Goal: Navigation & Orientation: Find specific page/section

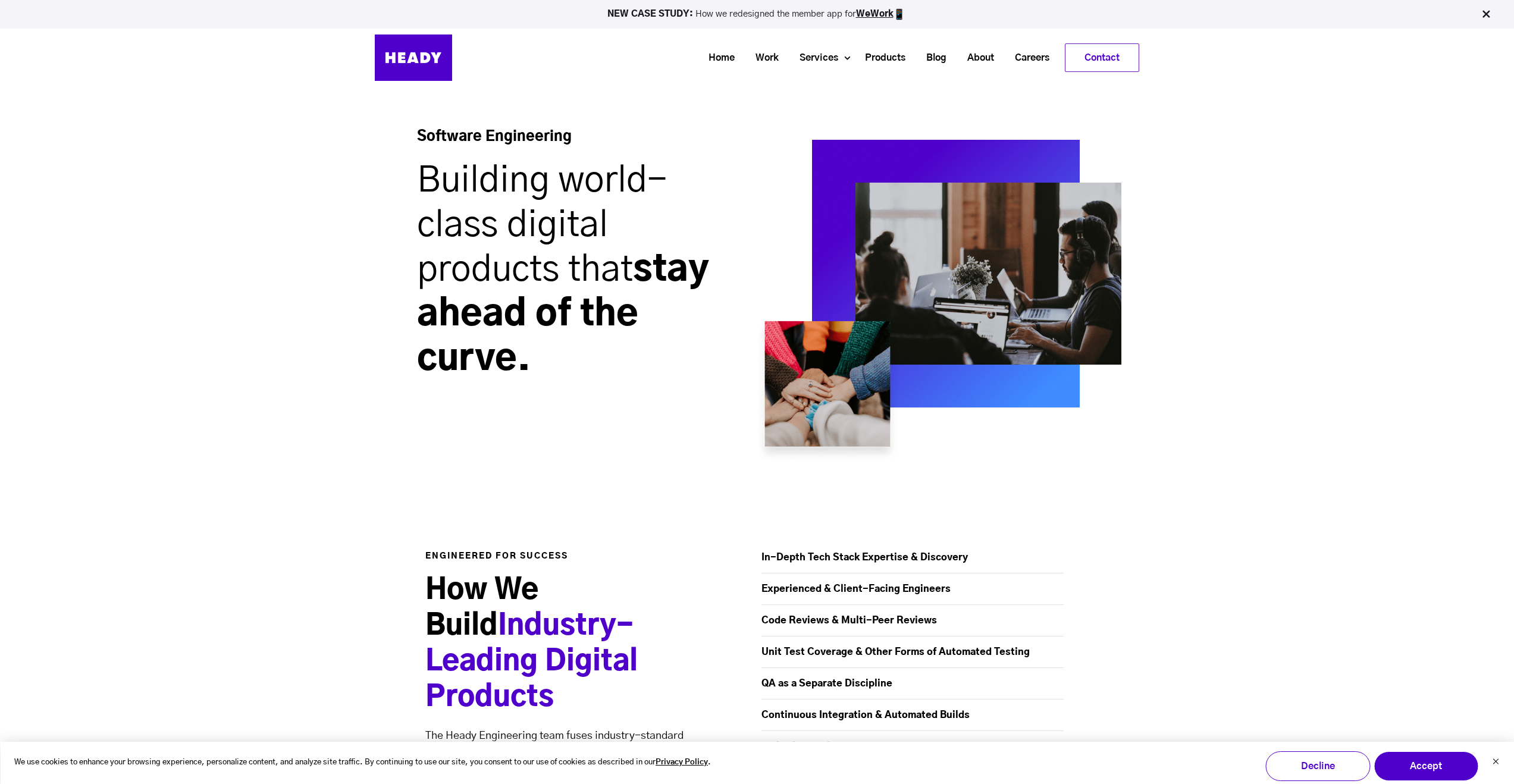
click at [427, 60] on img at bounding box center [413, 57] width 77 height 46
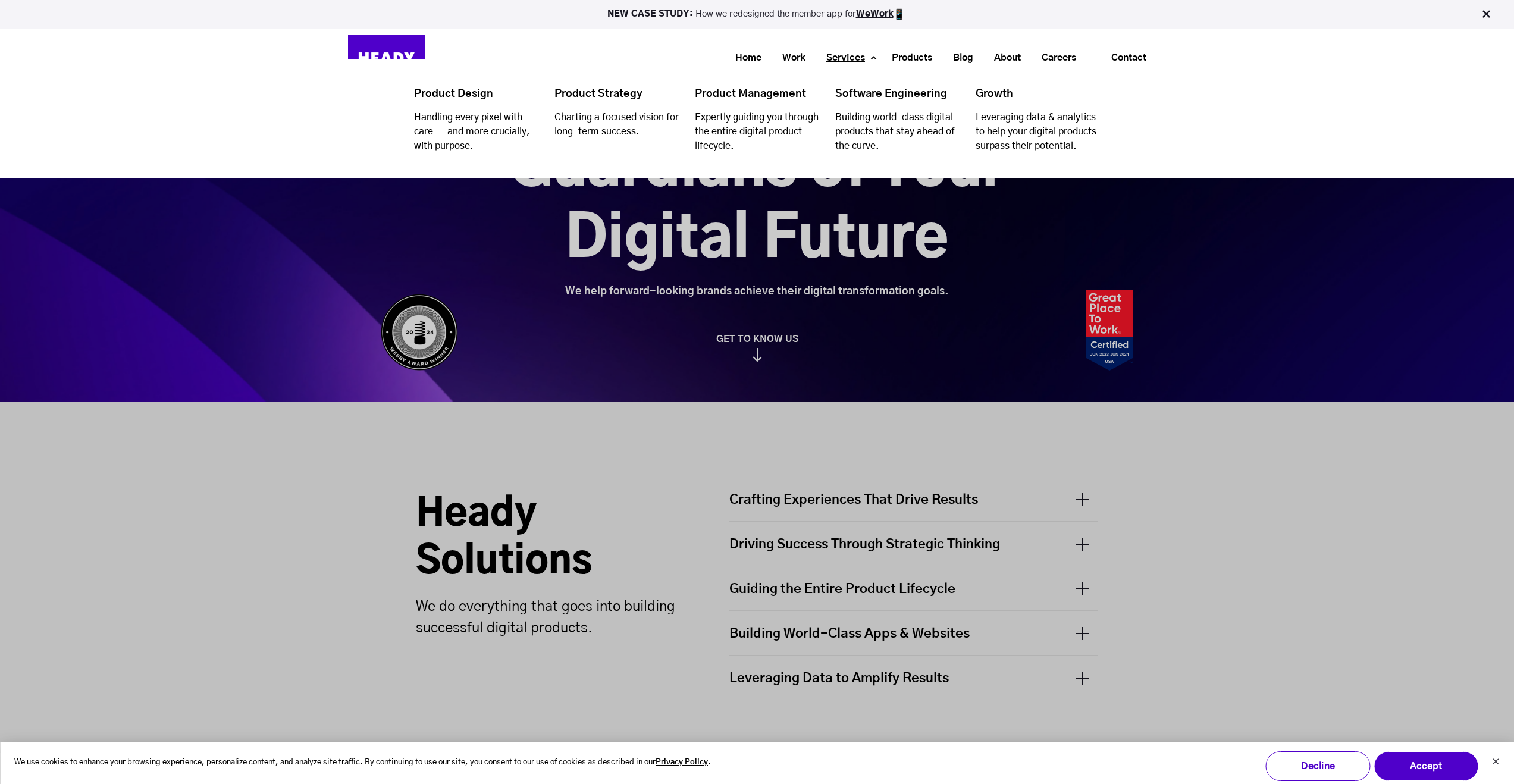
click at [857, 53] on link "Services" at bounding box center [841, 57] width 59 height 22
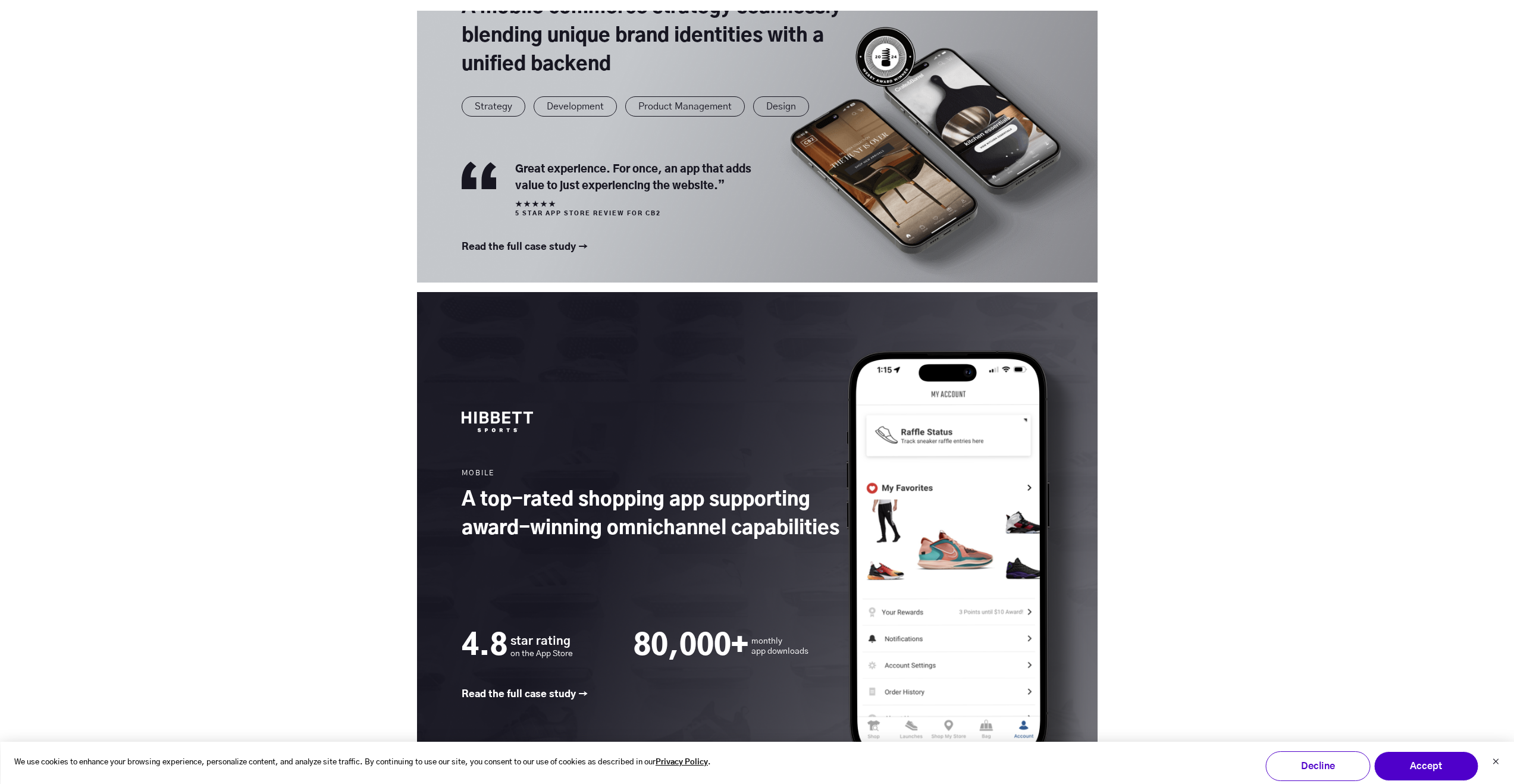
scroll to position [1672, 0]
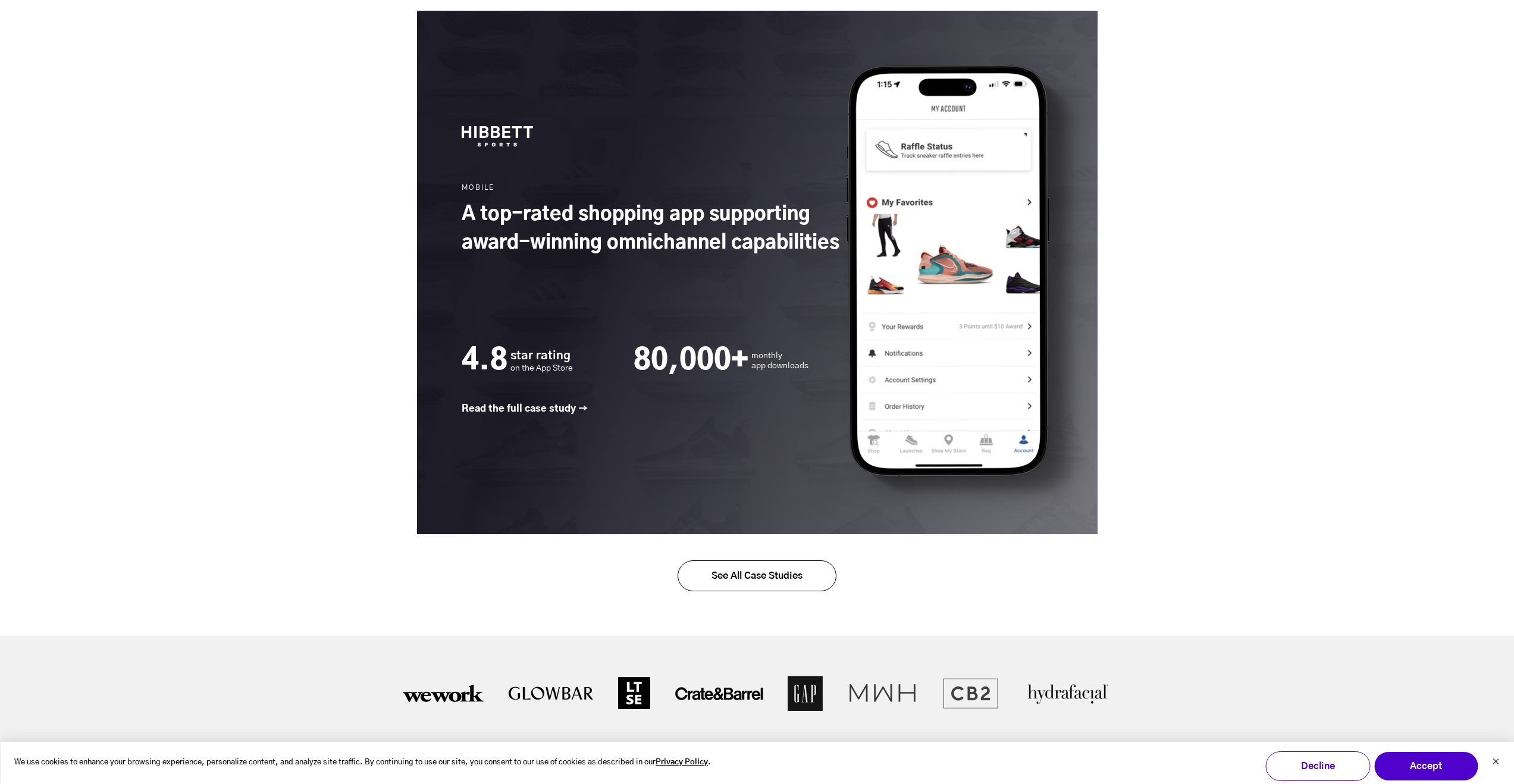
click at [764, 579] on link "See All Case Studies" at bounding box center [757, 576] width 159 height 31
